Goal: Find specific page/section: Find specific page/section

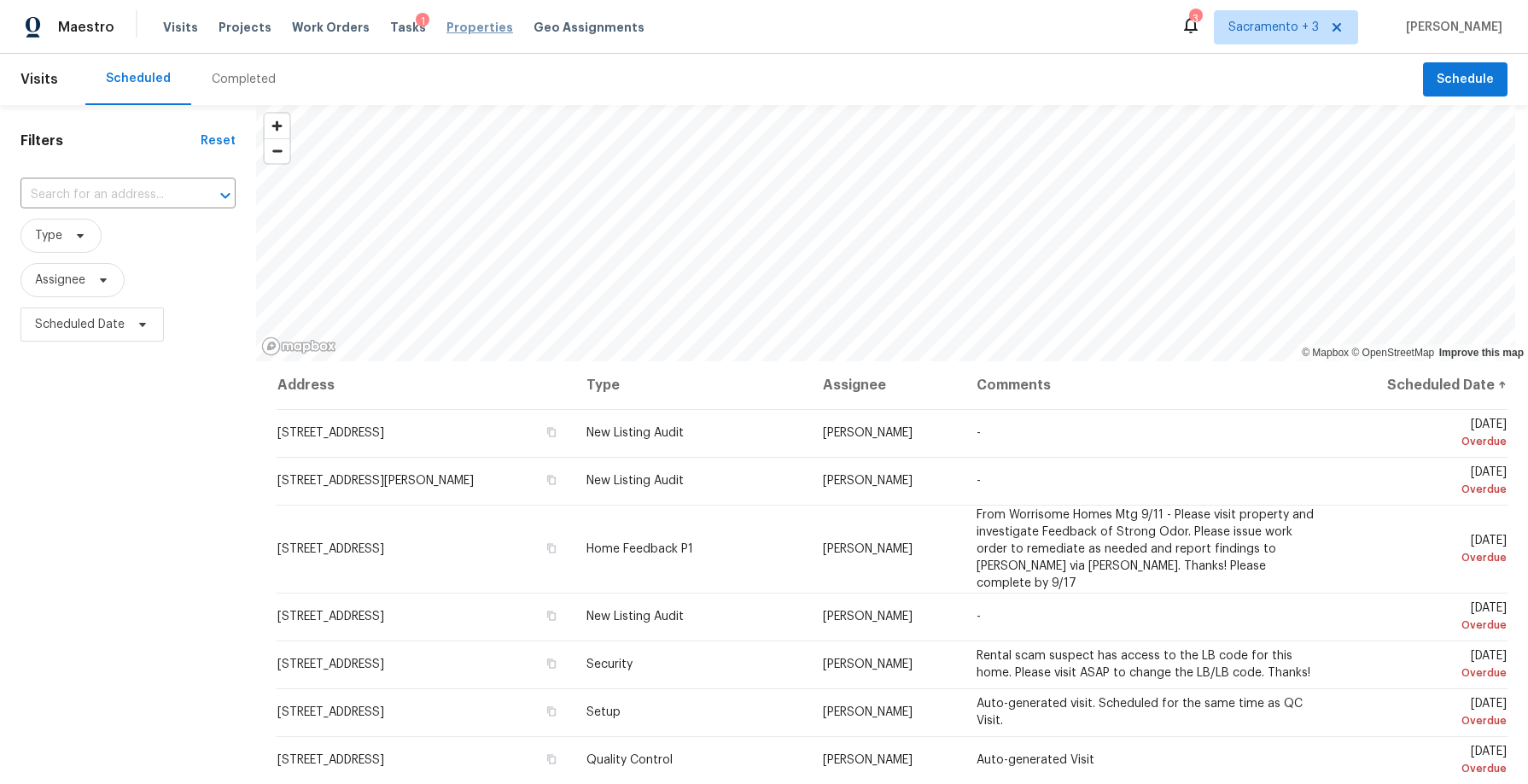
click at [449, 21] on span "Properties" at bounding box center [480, 27] width 67 height 17
click at [447, 25] on span "Properties" at bounding box center [480, 27] width 67 height 17
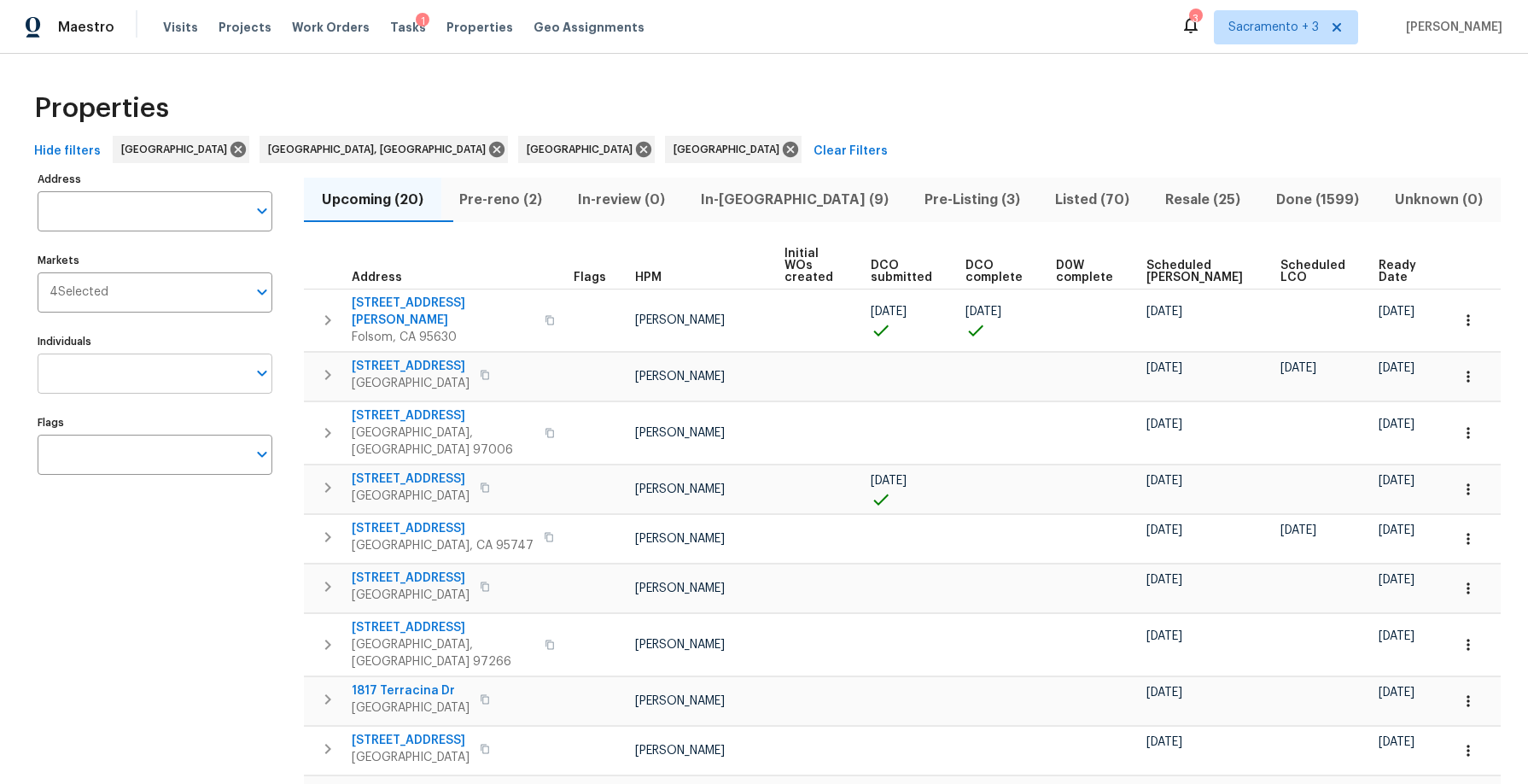
click at [128, 380] on input "Individuals" at bounding box center [142, 373] width 209 height 40
type input "toni"
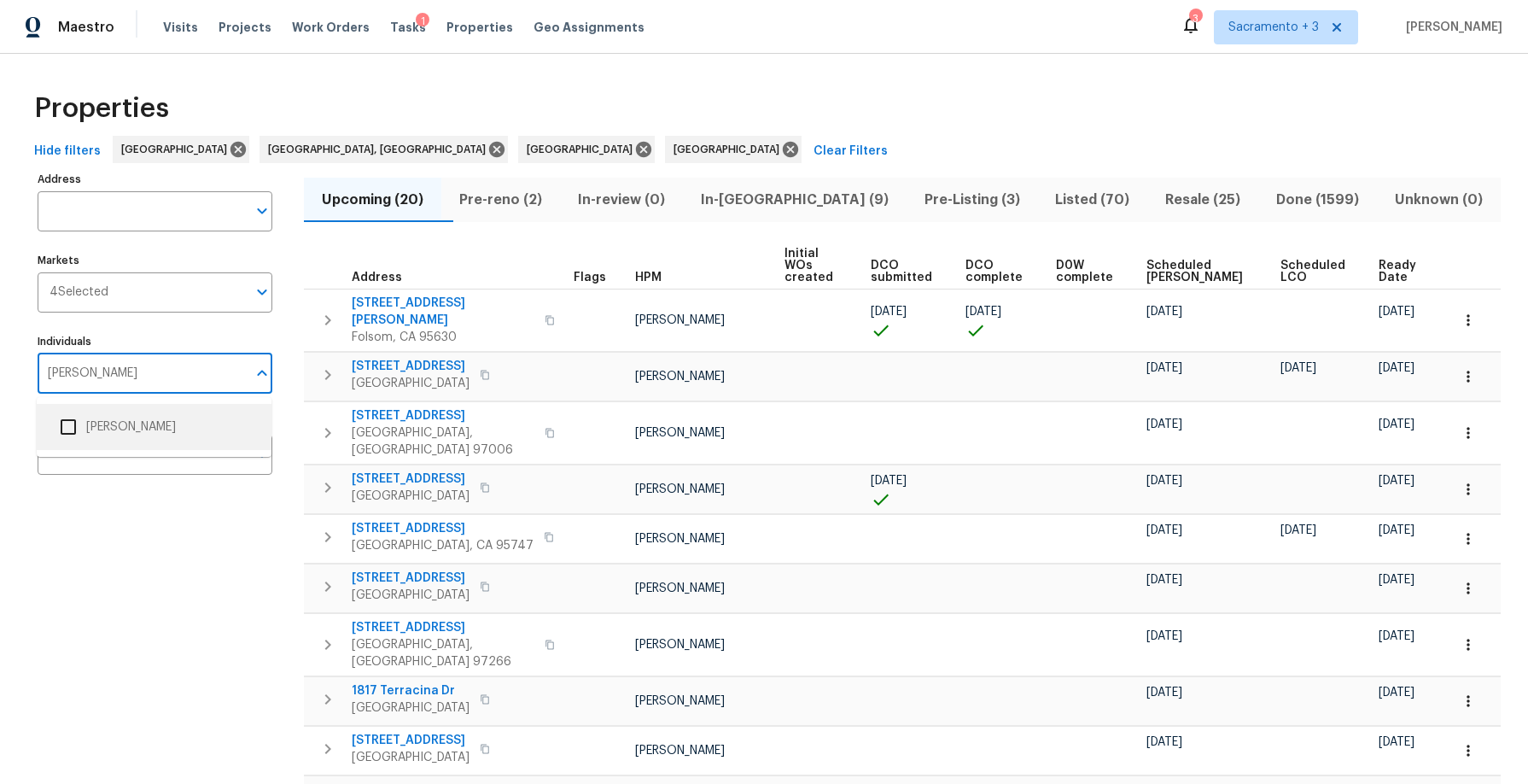
click at [122, 413] on li "Toni Little" at bounding box center [154, 427] width 207 height 36
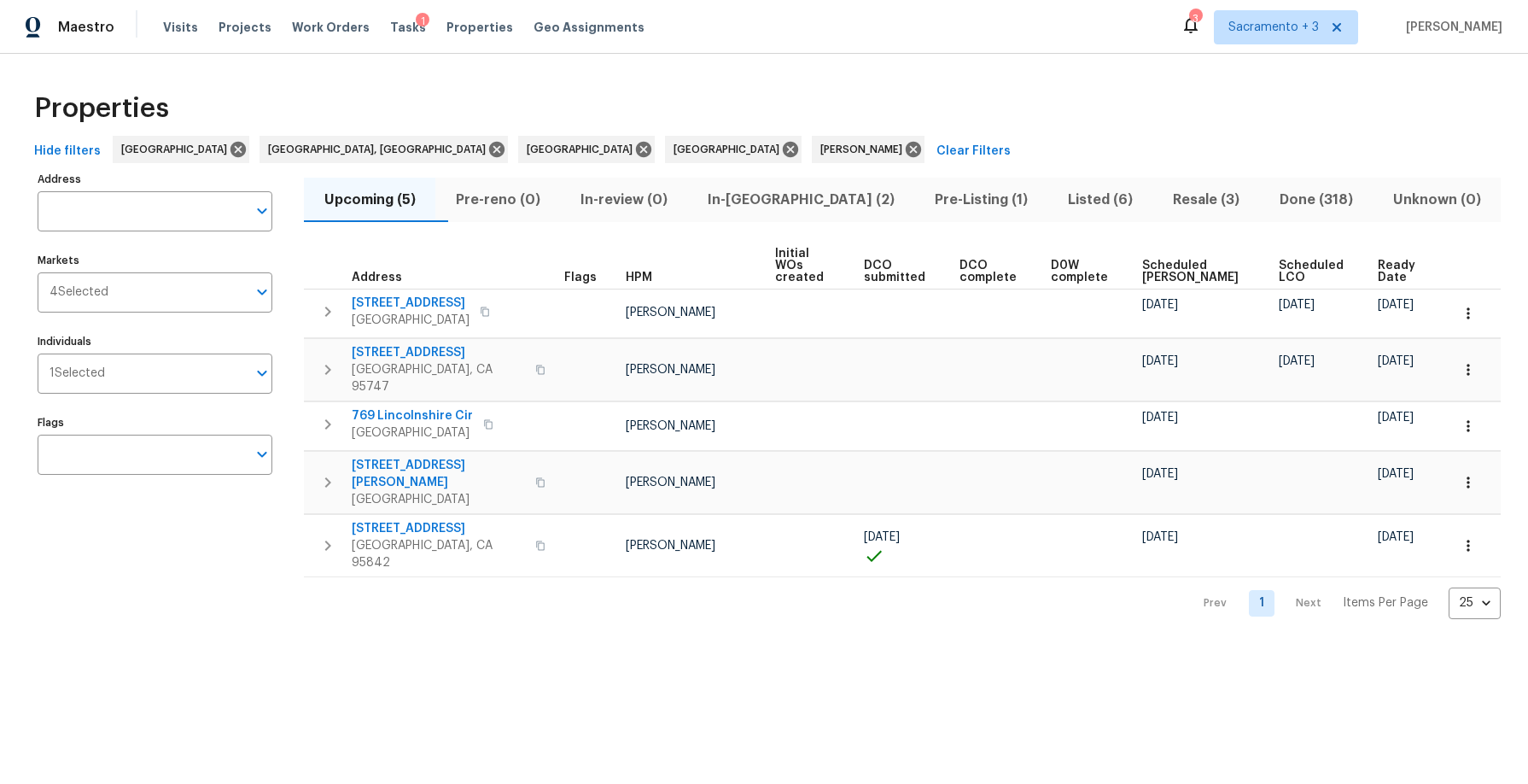
click at [798, 202] on span "In-reno (2)" at bounding box center [800, 199] width 206 height 24
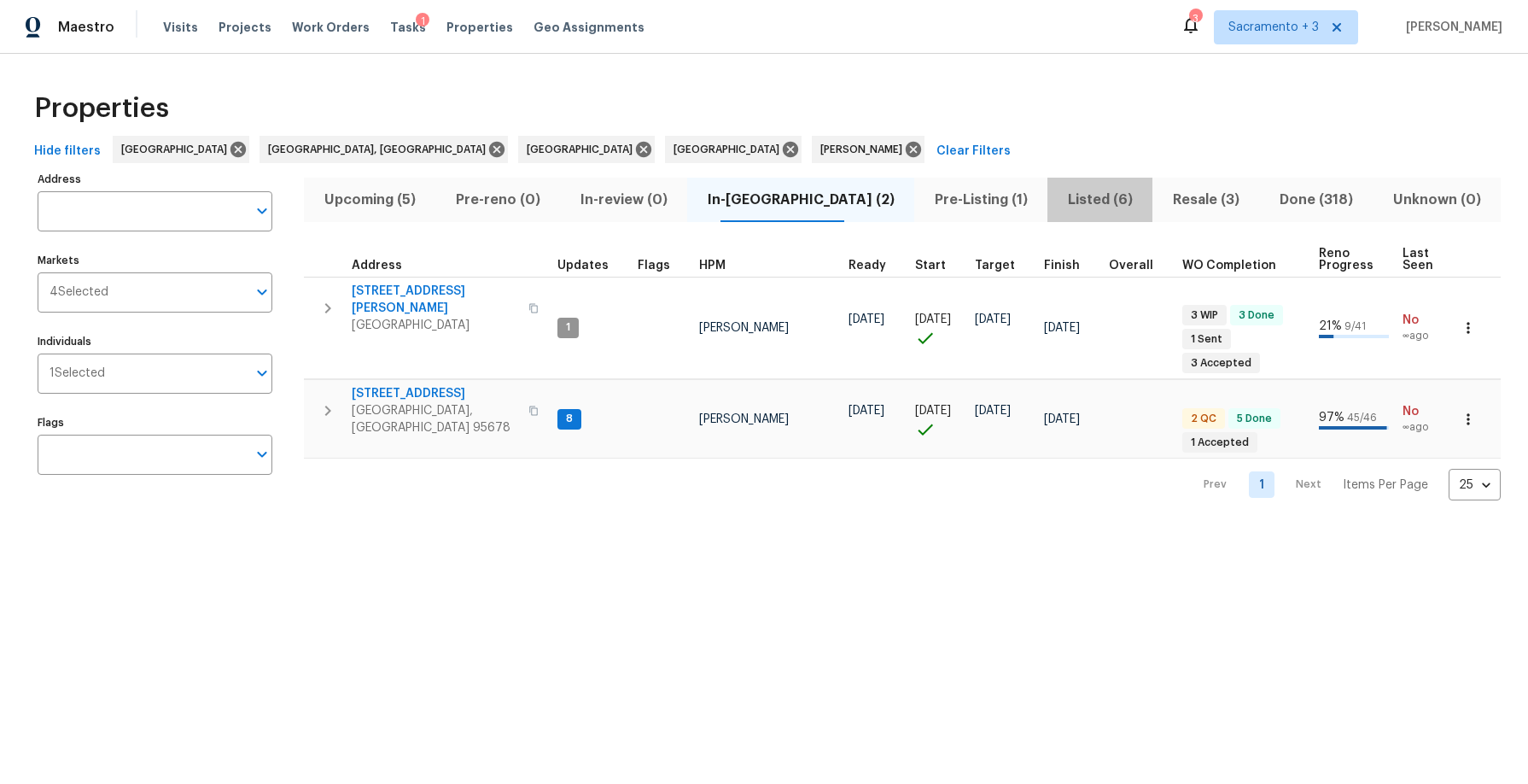
click at [1058, 205] on span "Listed (6)" at bounding box center [1100, 199] width 85 height 24
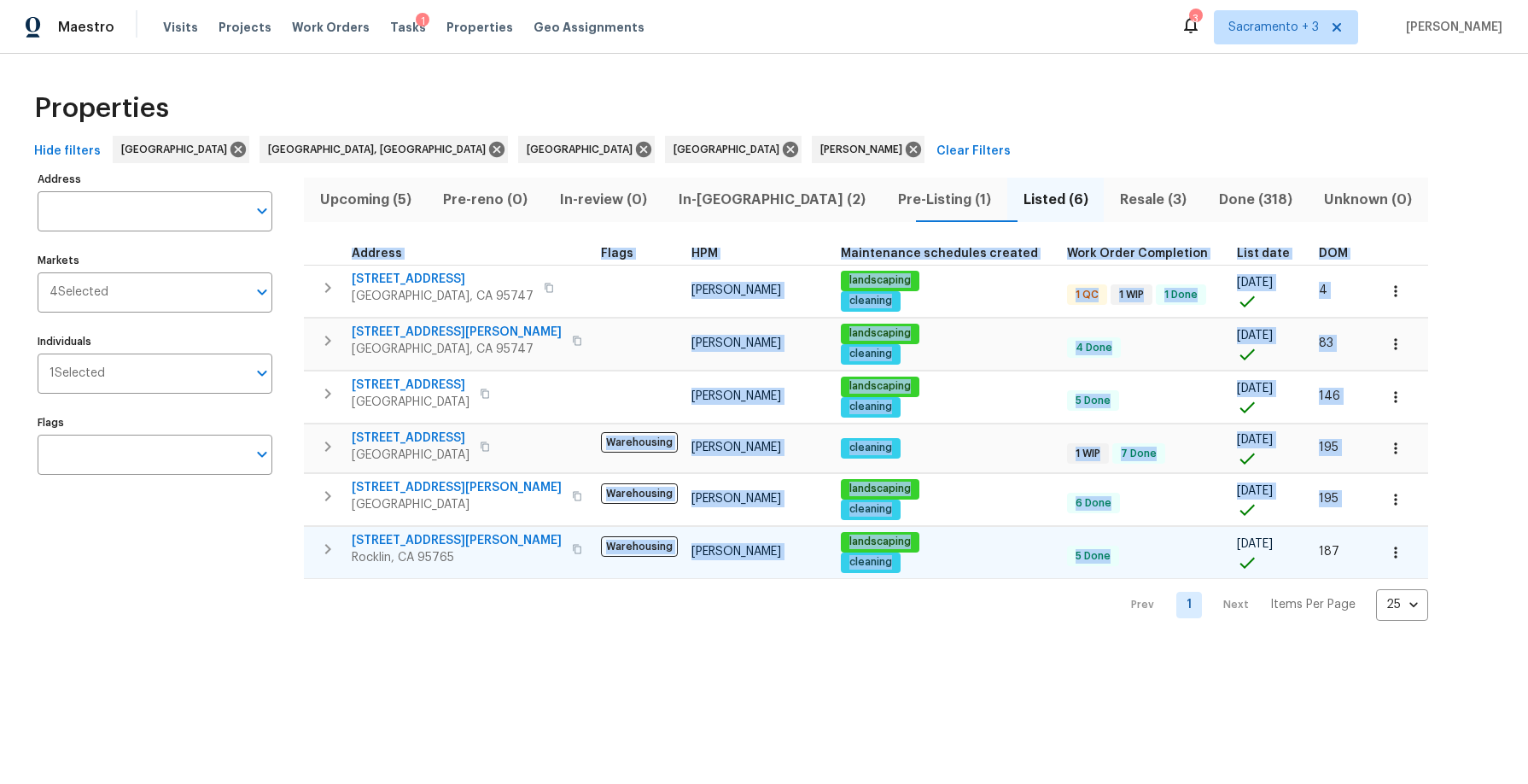
drag, startPoint x: 305, startPoint y: 248, endPoint x: 1137, endPoint y: 571, distance: 892.5
click at [1137, 571] on table "Address Flags HPM Maintenance schedules created Work Order Completion List date…" at bounding box center [865, 411] width 1124 height 337
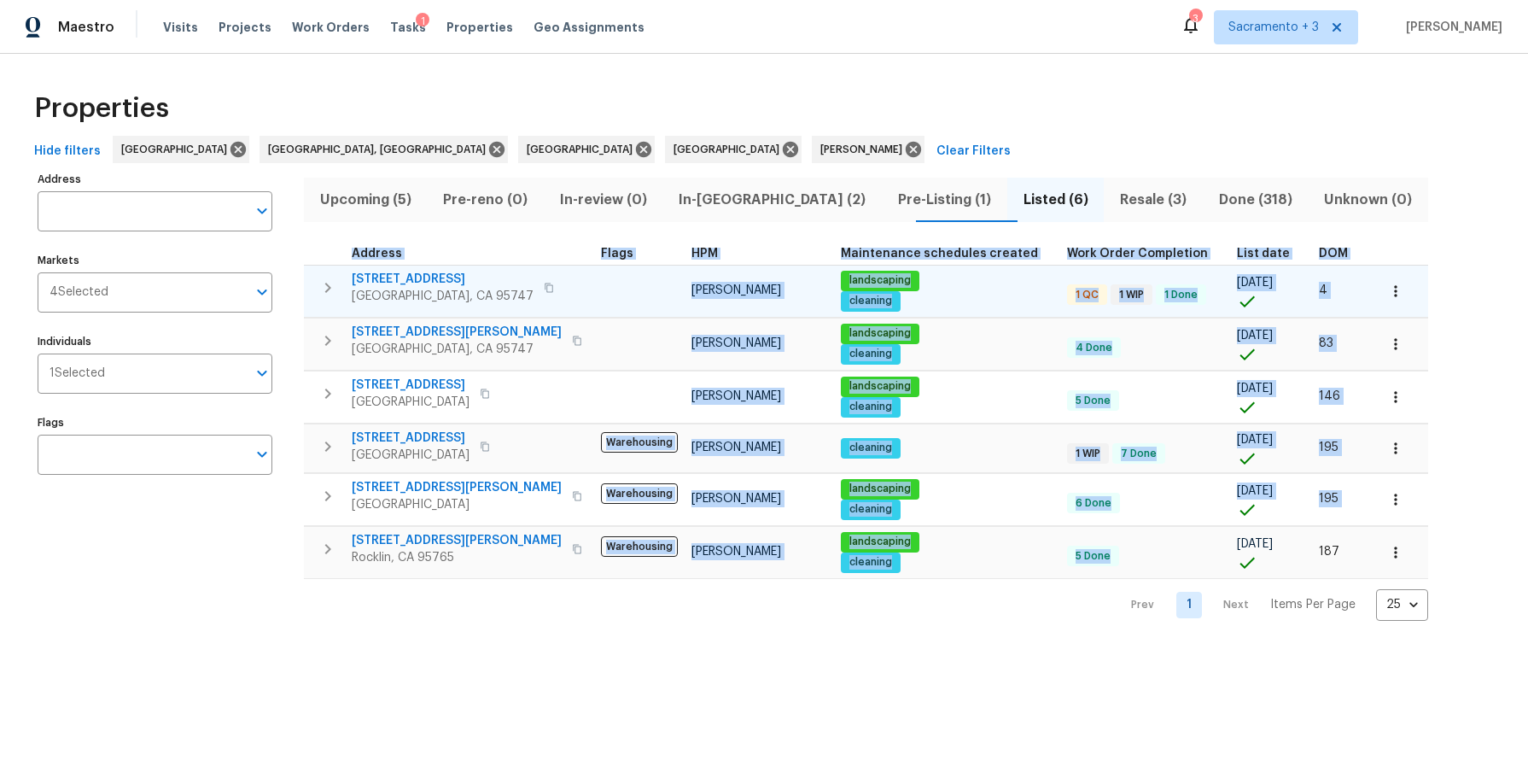
copy table "Address Flags HPM Maintenance schedules created Work Order Completion List date…"
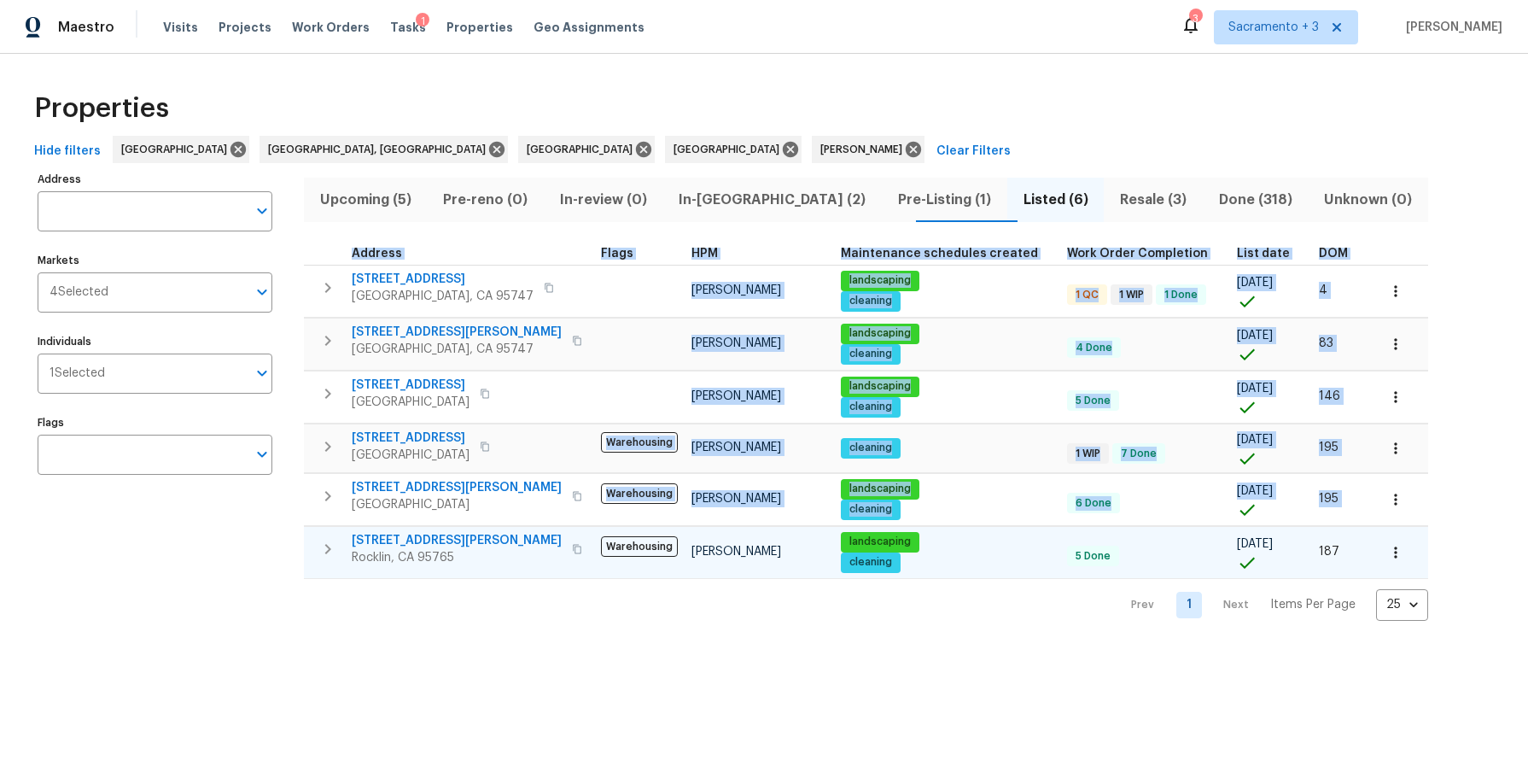
drag, startPoint x: 300, startPoint y: 246, endPoint x: 422, endPoint y: 547, distance: 324.8
click at [422, 547] on div "Address Address Markets 4 Selected Markets Individuals 1 Selected Individuals F…" at bounding box center [764, 394] width 1474 height 454
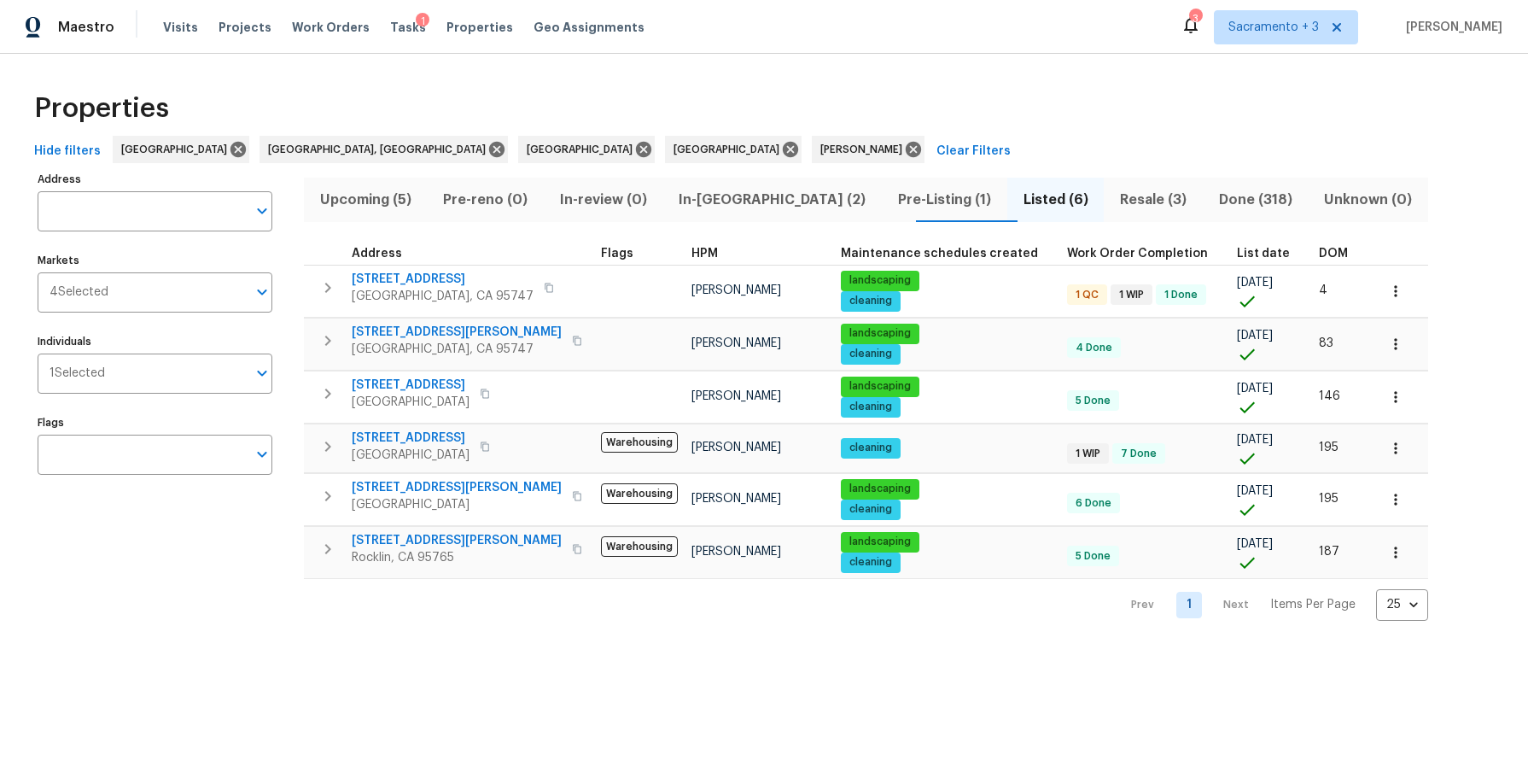
click at [283, 577] on div "Address Address Markets 4 Selected Markets Individuals 1 Selected Individuals F…" at bounding box center [165, 394] width 256 height 454
drag, startPoint x: 301, startPoint y: 576, endPoint x: 1370, endPoint y: 559, distance: 1069.1
click at [1370, 559] on div "Address Address Markets 4 Selected Markets Individuals 1 Selected Individuals F…" at bounding box center [764, 394] width 1474 height 454
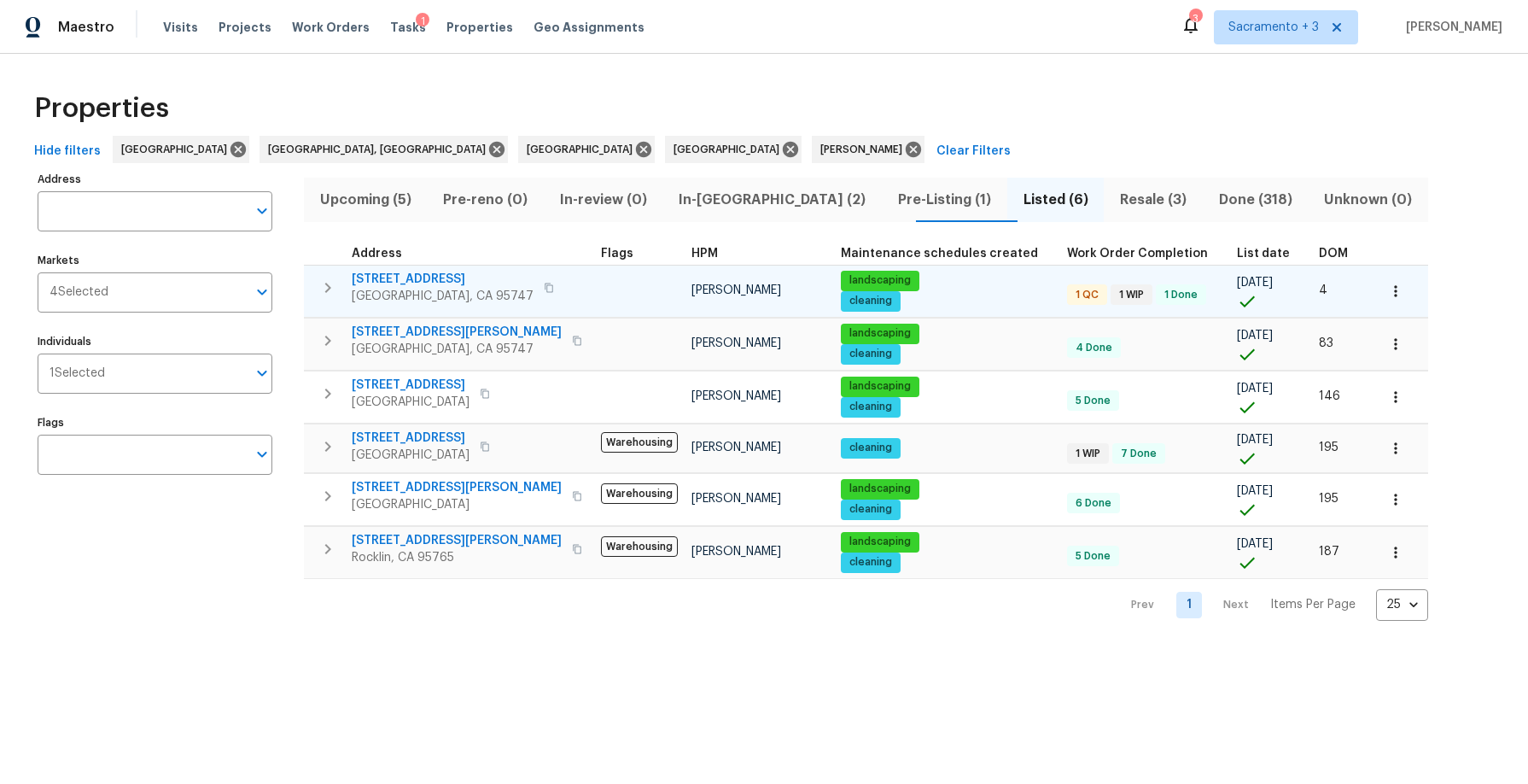
click at [544, 286] on icon "button" at bounding box center [548, 287] width 10 height 10
click at [437, 279] on span "5080 Cloud Burst Way" at bounding box center [443, 279] width 182 height 17
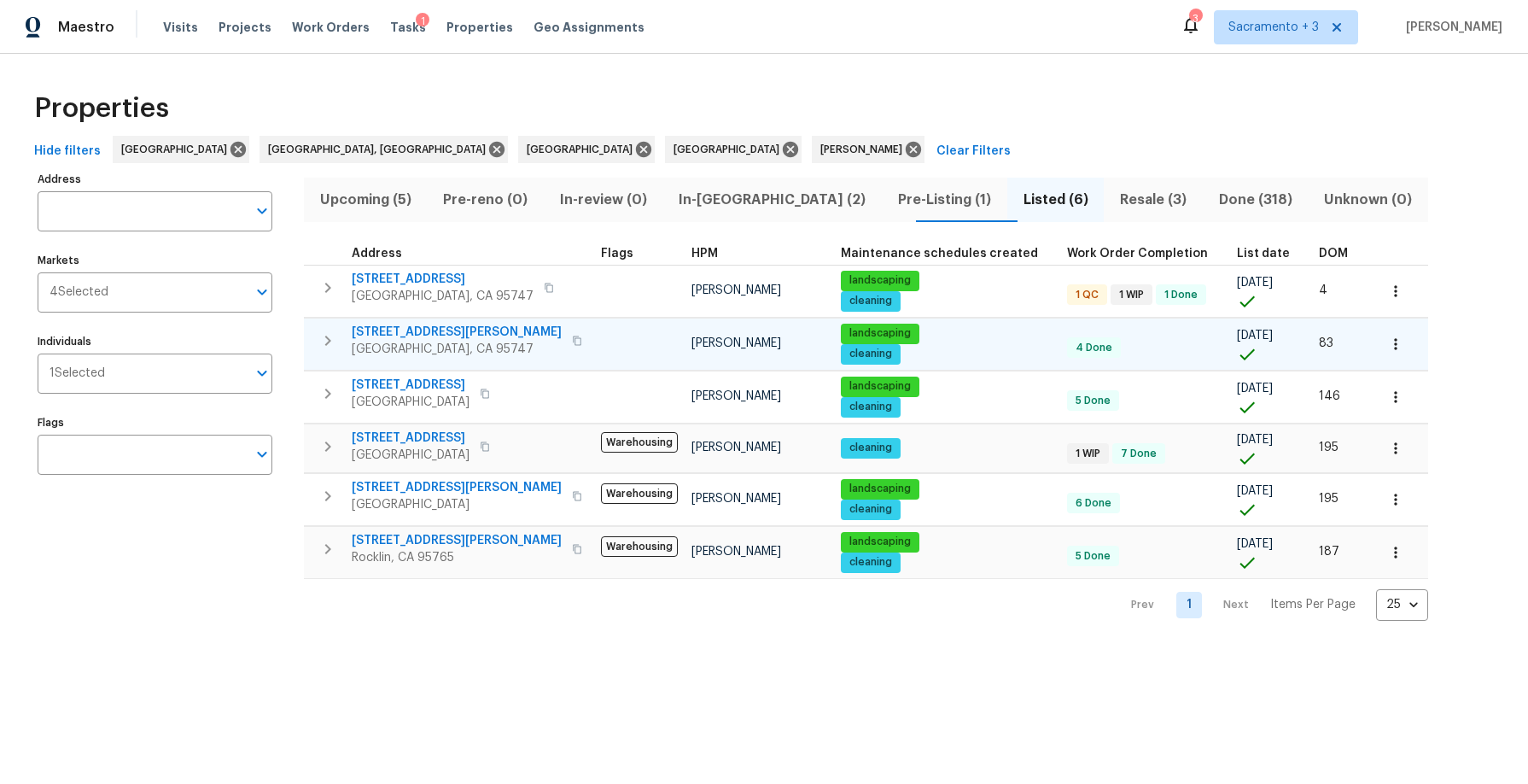
click at [572, 339] on icon "button" at bounding box center [577, 340] width 10 height 10
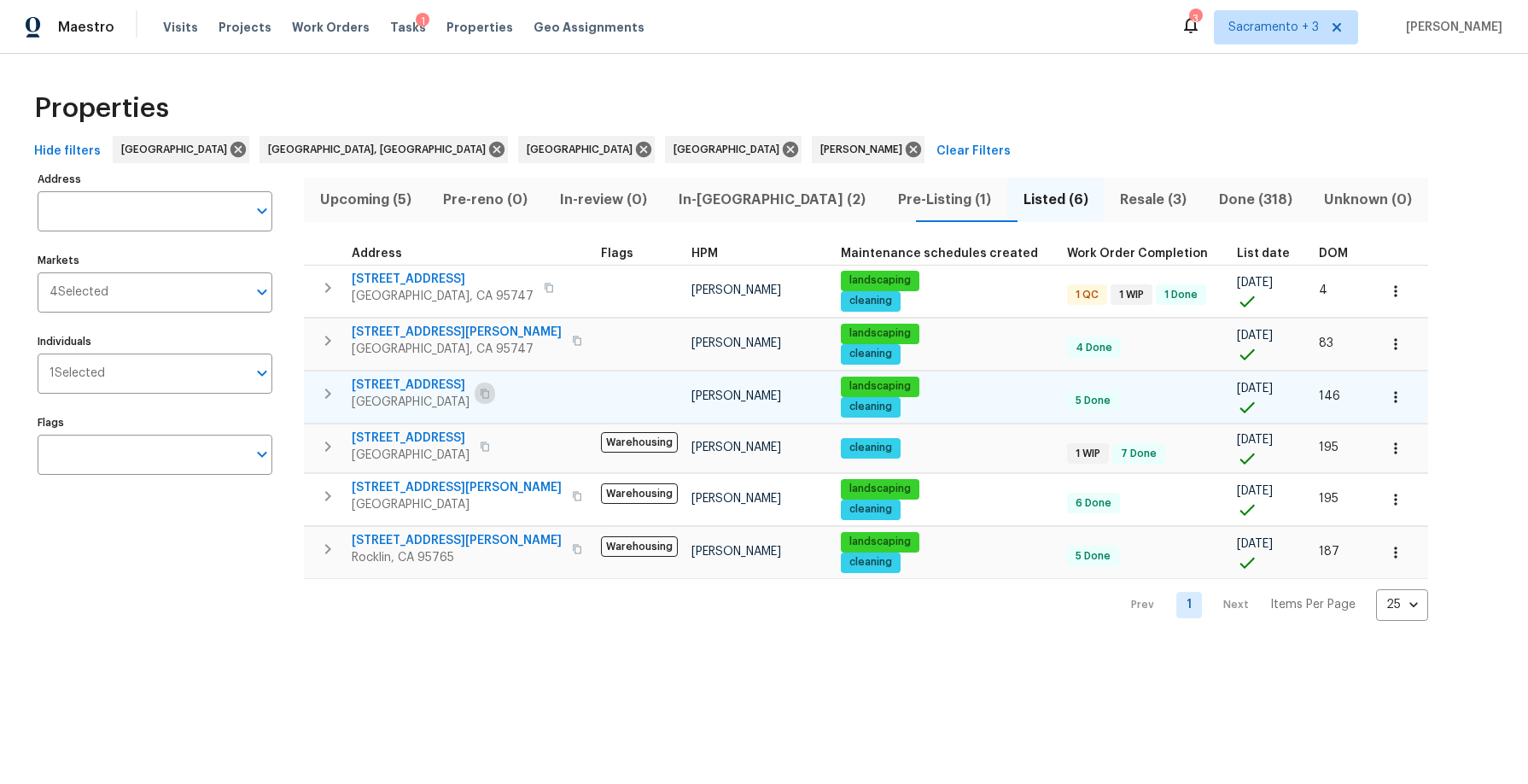
click at [483, 389] on icon "button" at bounding box center [484, 393] width 10 height 10
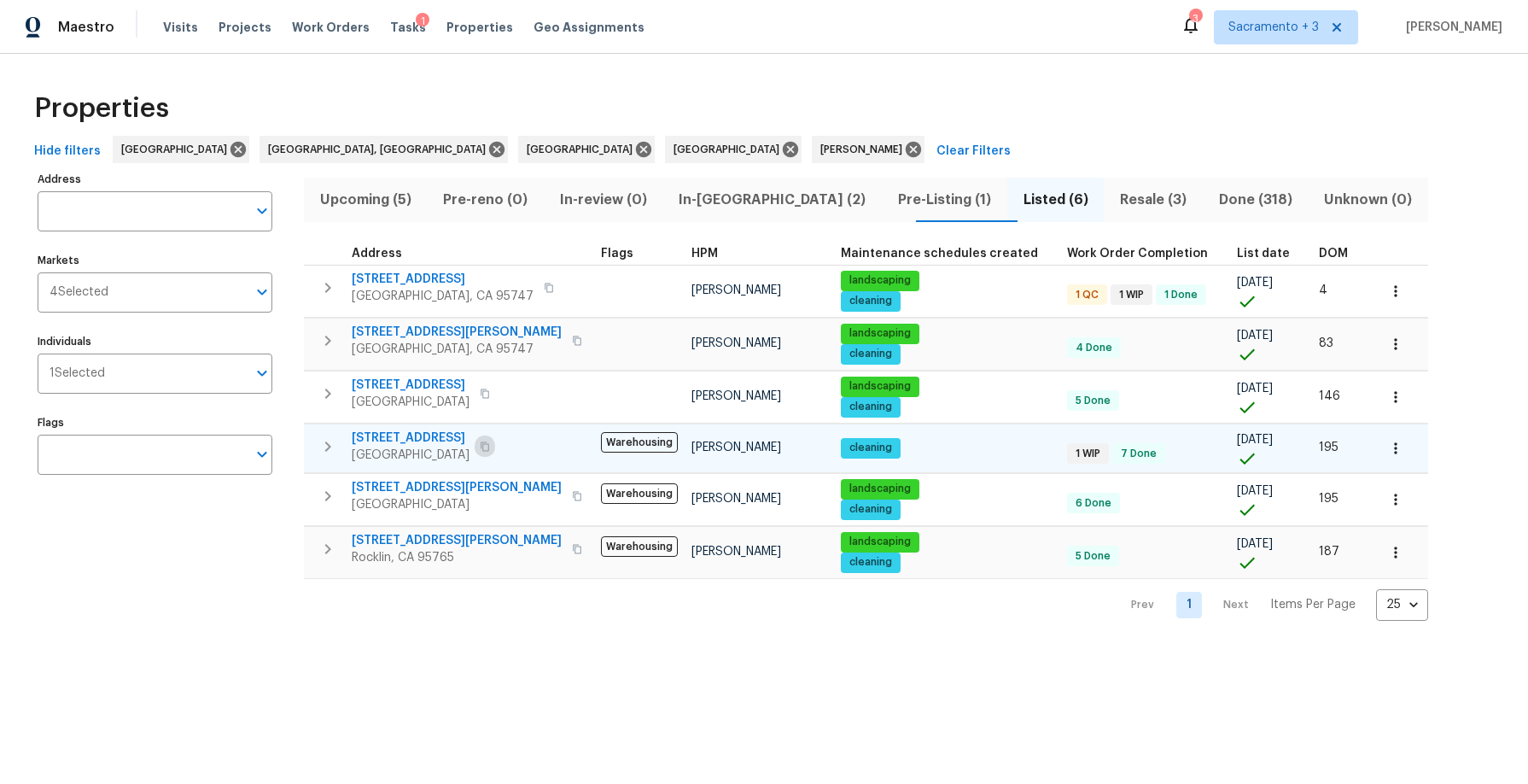
click at [490, 448] on icon "button" at bounding box center [484, 446] width 10 height 10
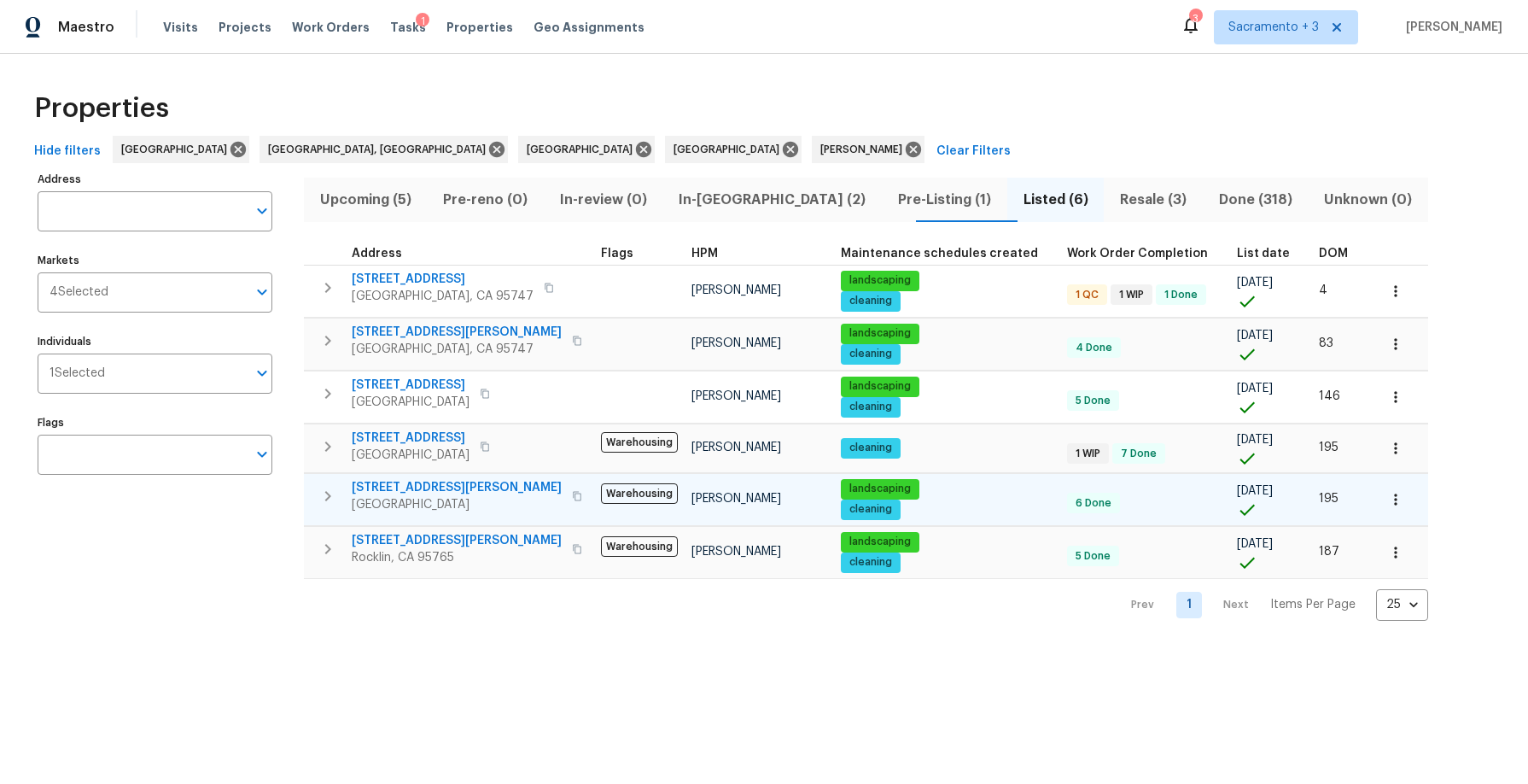
click at [572, 496] on icon "button" at bounding box center [577, 496] width 9 height 10
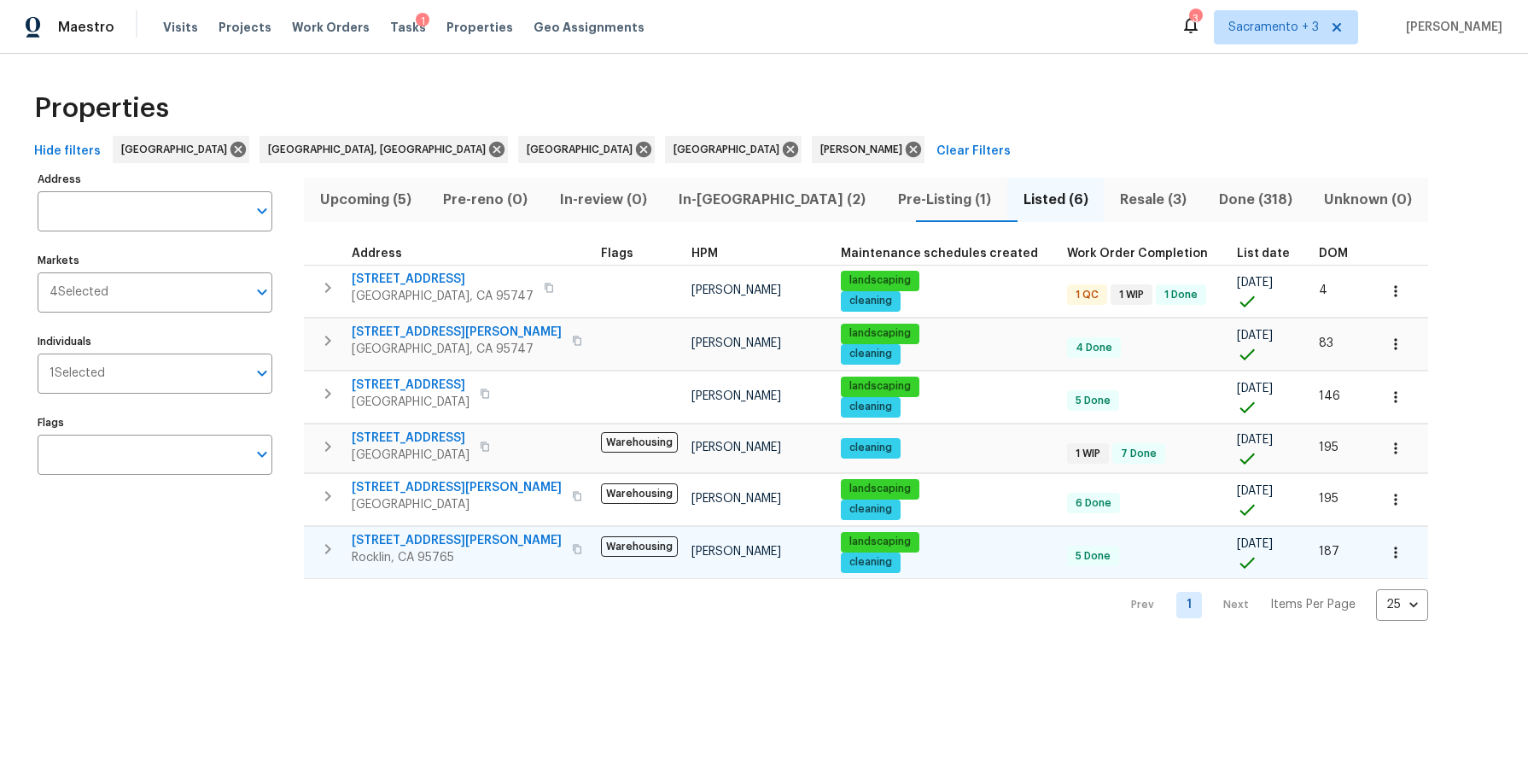
click at [572, 550] on icon "button" at bounding box center [577, 548] width 10 height 10
click at [732, 199] on span "In-reno (2)" at bounding box center [772, 199] width 199 height 24
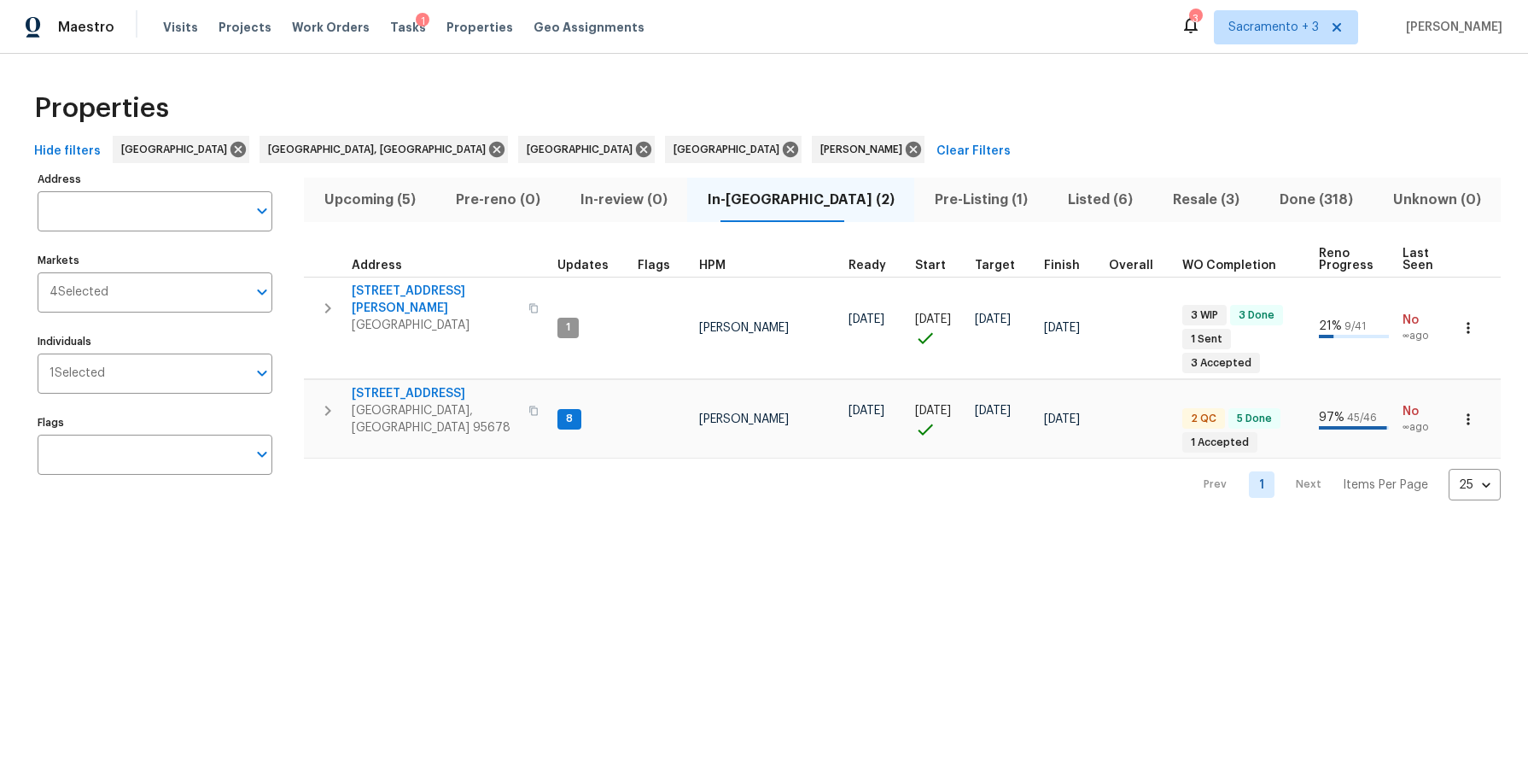
scroll to position [0, 263]
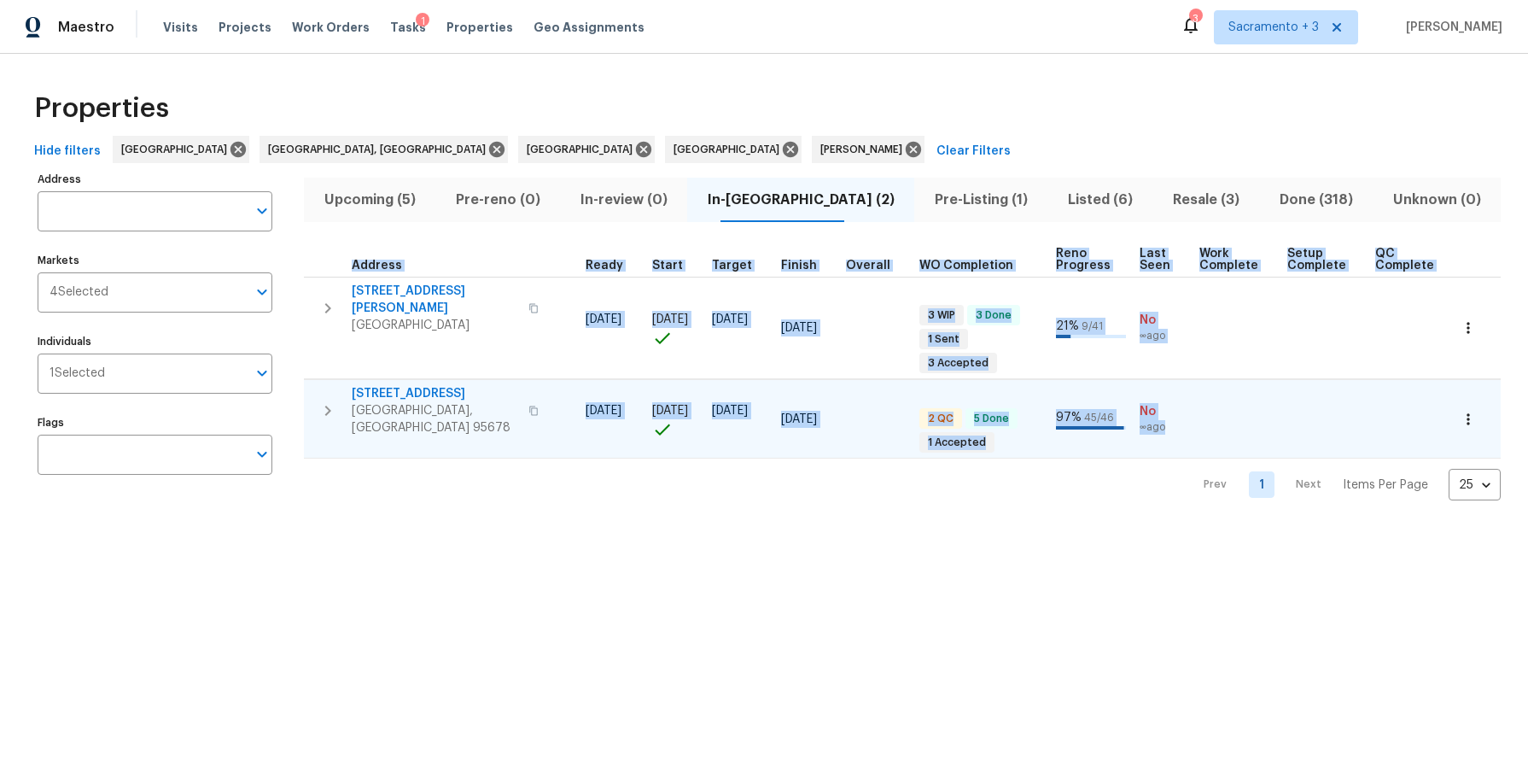
drag, startPoint x: 331, startPoint y: 259, endPoint x: 1375, endPoint y: 418, distance: 1056.0
click at [1375, 418] on table "Address Updates Flags HPM Ready Start Target Finish Overall WO Completion Reno …" at bounding box center [778, 351] width 1474 height 217
copy table "Address Updates Flags HPM Ready Start Target Finish Overall WO Completion Reno …"
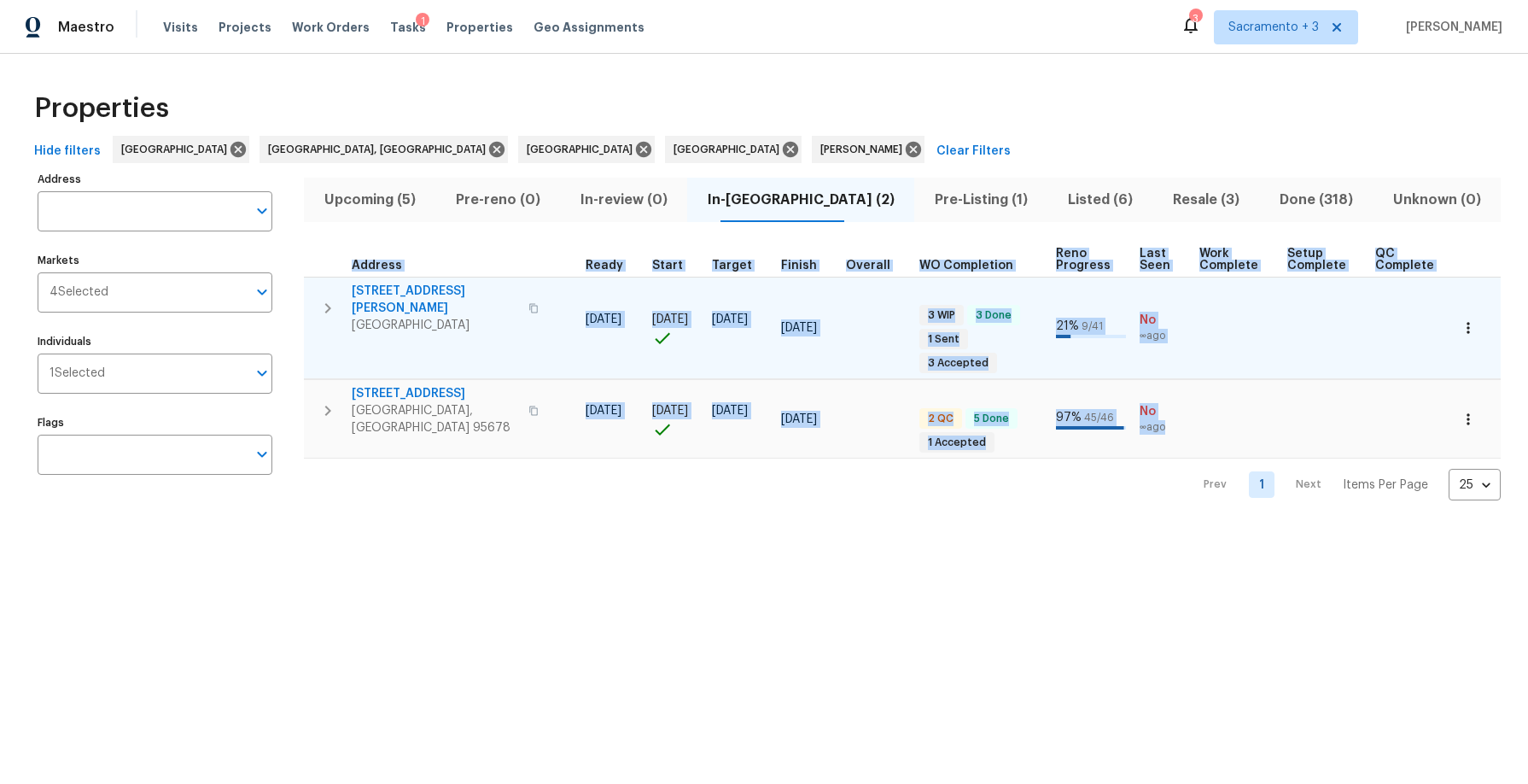
click at [533, 360] on td "Toni Little" at bounding box center [504, 328] width 149 height 103
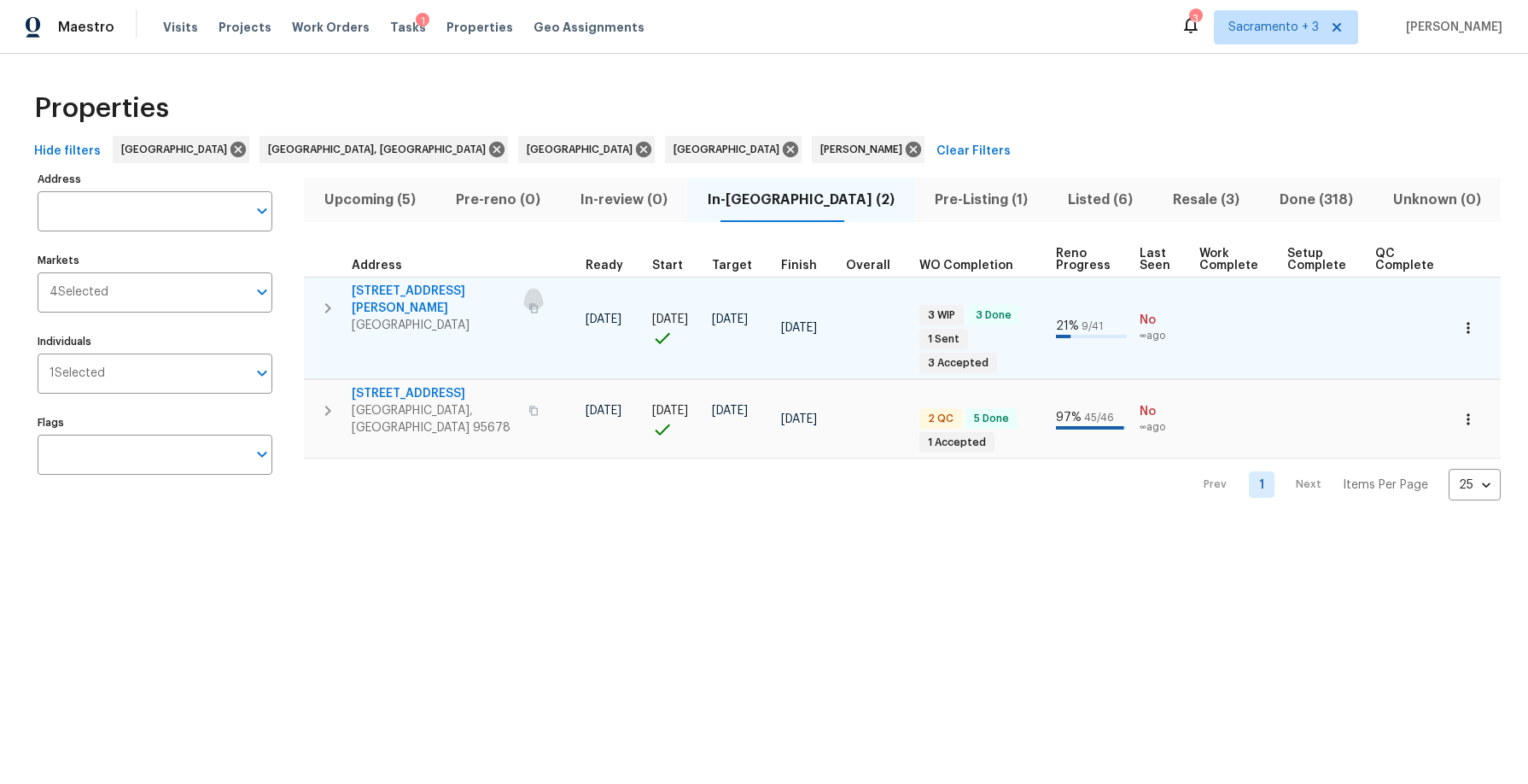
click at [529, 303] on icon "button" at bounding box center [533, 307] width 10 height 10
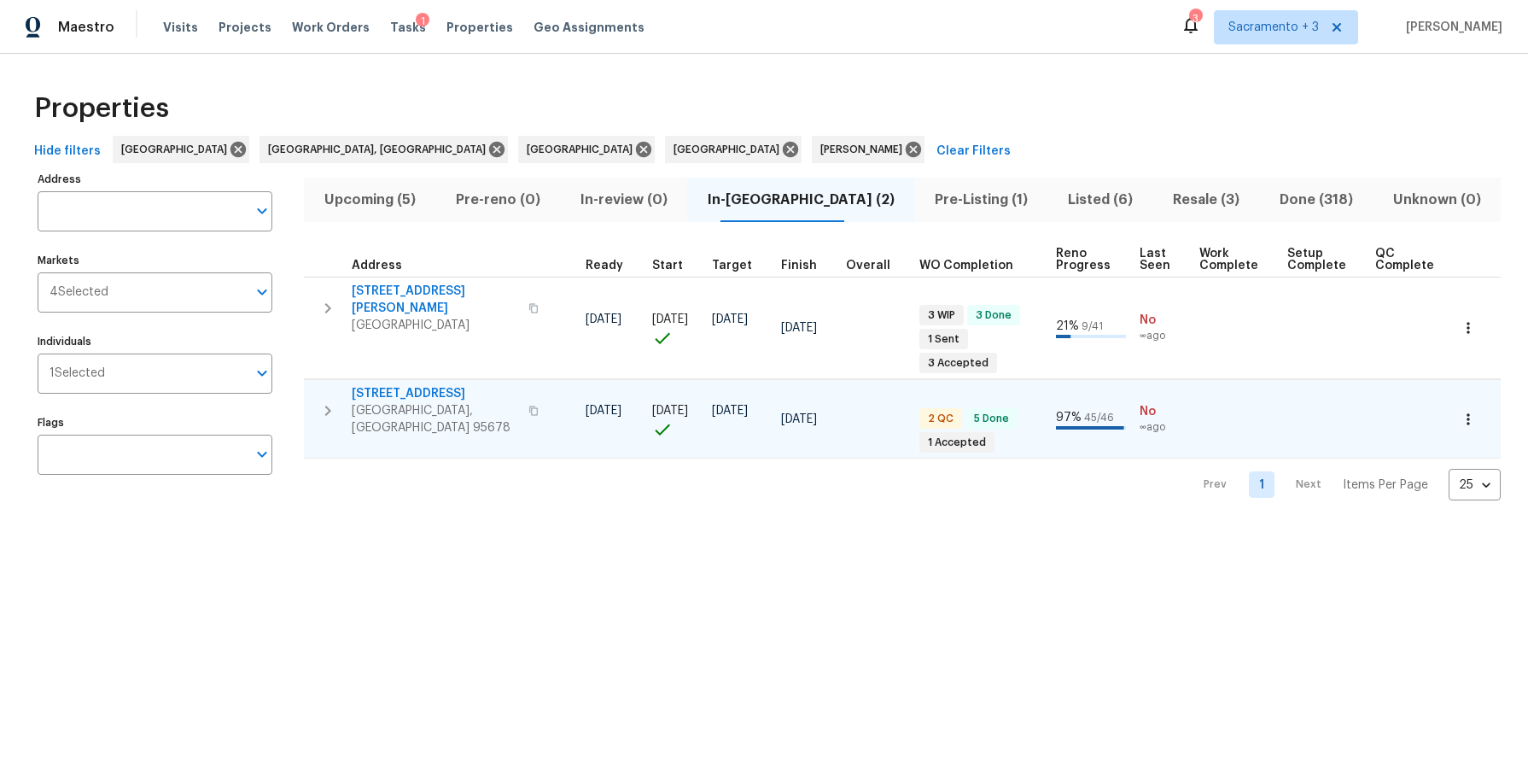
click at [529, 405] on icon "button" at bounding box center [533, 410] width 10 height 10
click at [516, 201] on span "Pre-reno (0)" at bounding box center [497, 199] width 104 height 24
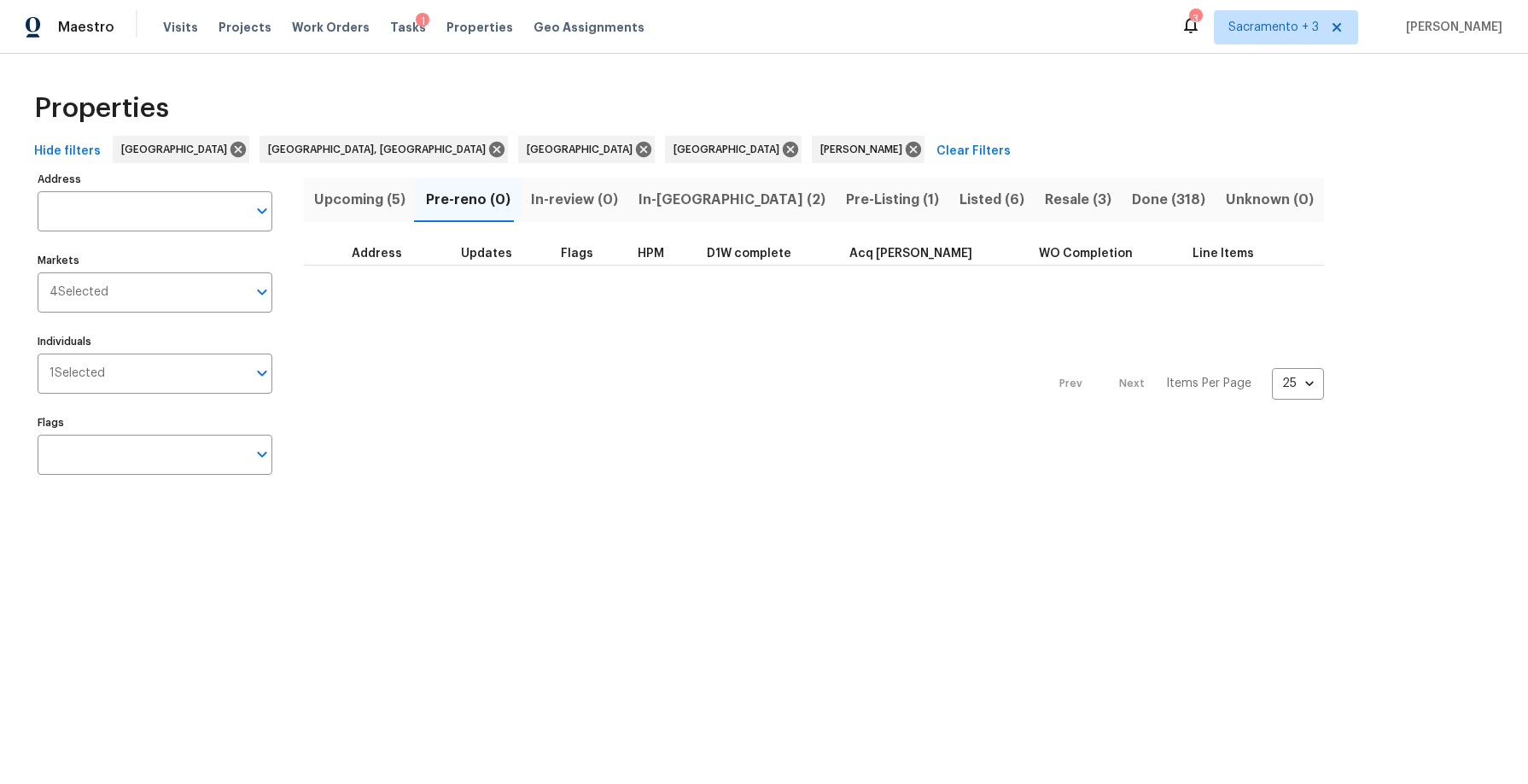
click at [364, 202] on span "Upcoming (5)" at bounding box center [360, 199] width 91 height 24
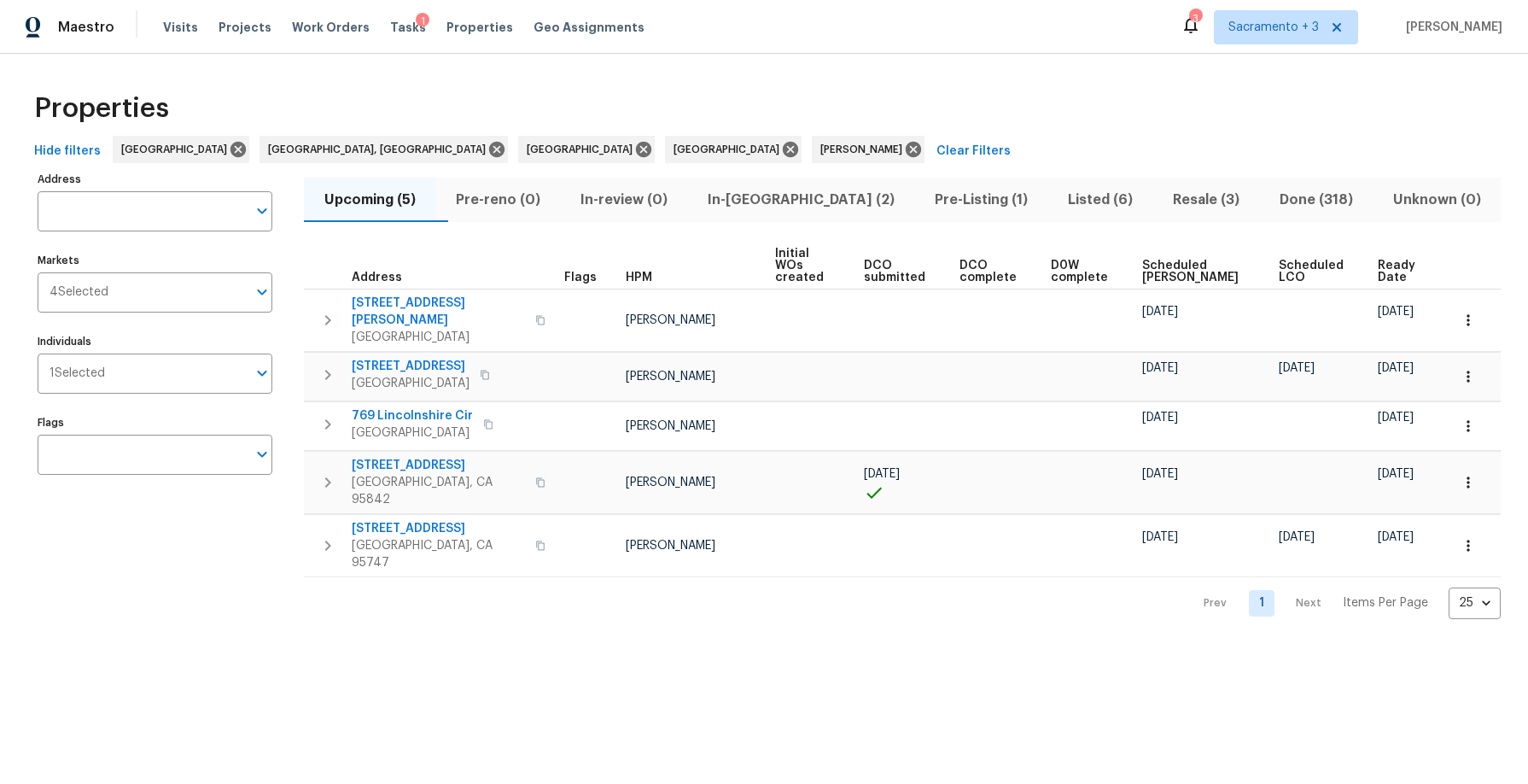
drag, startPoint x: 344, startPoint y: 262, endPoint x: 1520, endPoint y: 496, distance: 1199.1
click at [1520, 496] on div "Properties Hide filters Sacramento Reno, NV San Francisco Bay Area Portland Ton…" at bounding box center [764, 349] width 1528 height 592
copy thead
